Goal: Find specific page/section: Find specific page/section

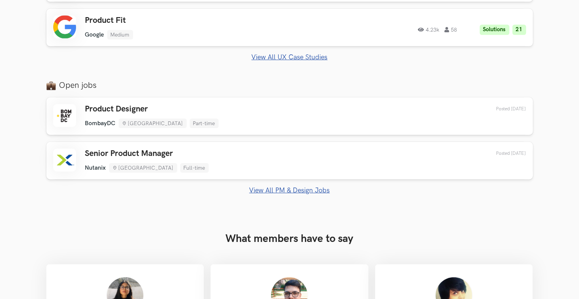
scroll to position [529, 0]
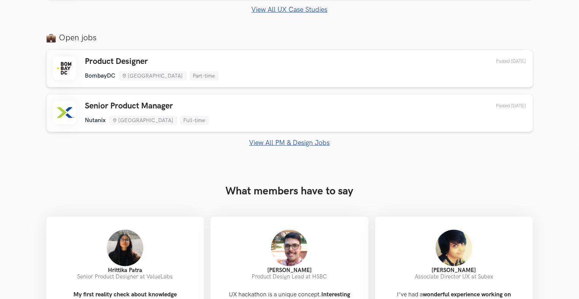
click at [278, 145] on link "View All PM & Design Jobs" at bounding box center [289, 143] width 486 height 8
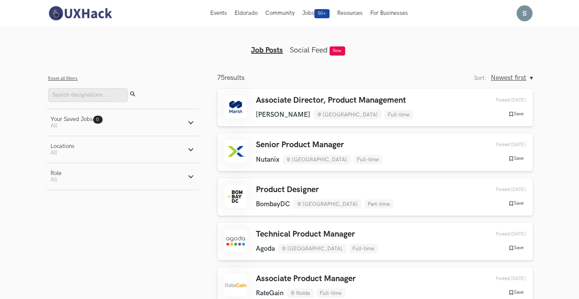
click at [87, 8] on img at bounding box center [80, 13] width 68 height 16
